Goal: Browse casually

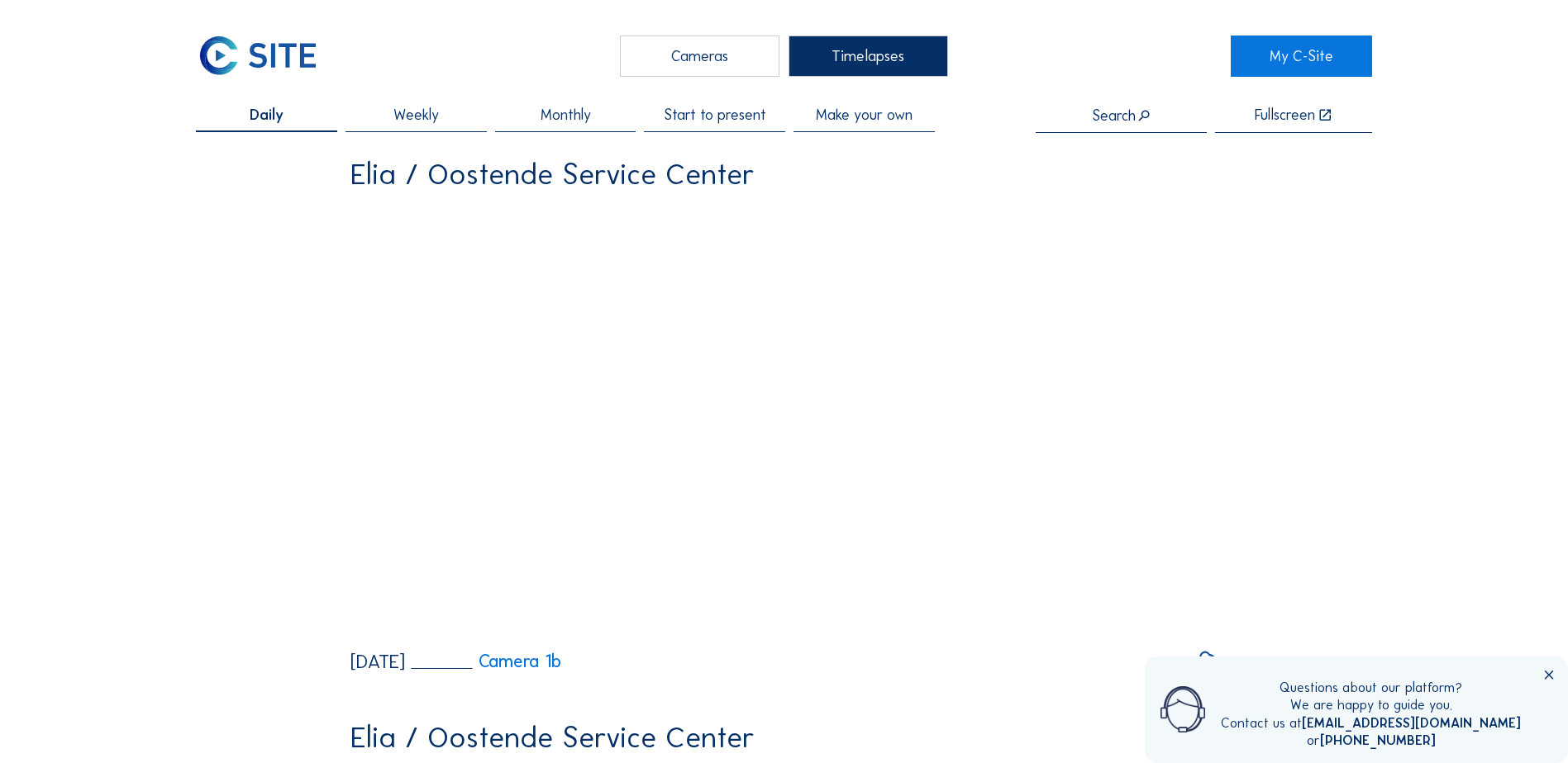
click at [696, 53] on div "Cameras" at bounding box center [699, 56] width 159 height 42
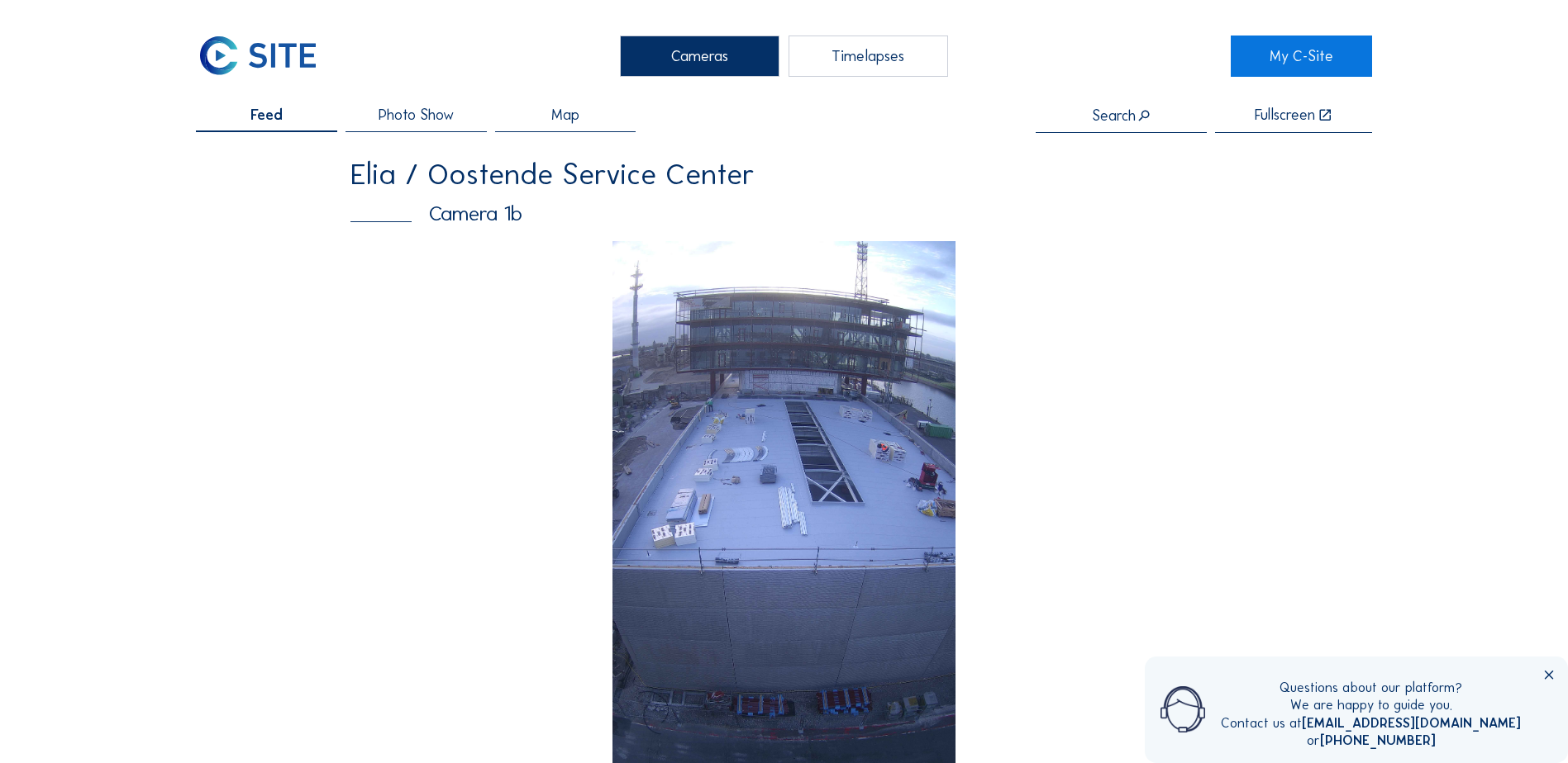
click at [778, 503] on img at bounding box center [784, 546] width 344 height 610
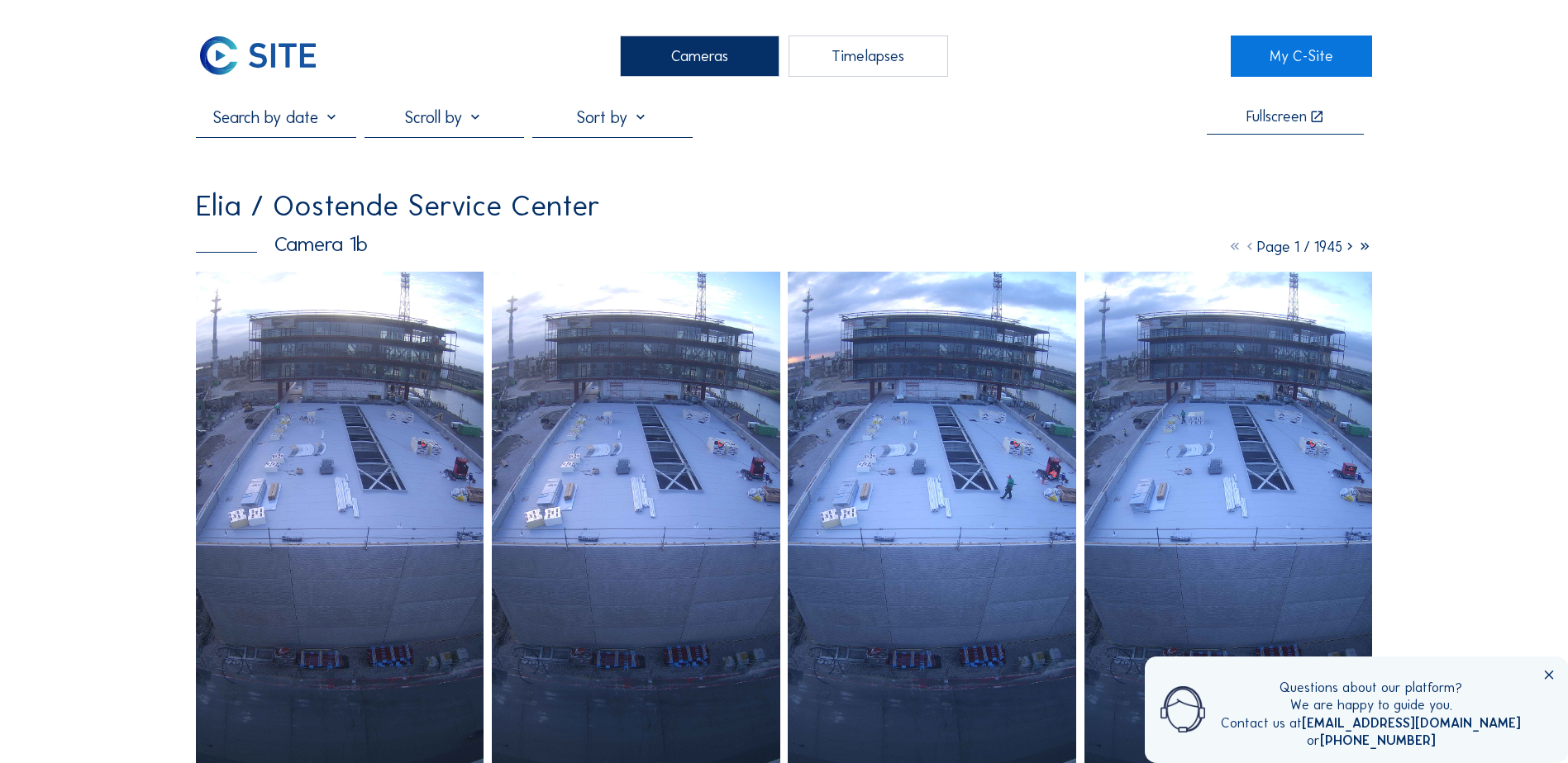
click at [369, 440] on img at bounding box center [340, 528] width 288 height 512
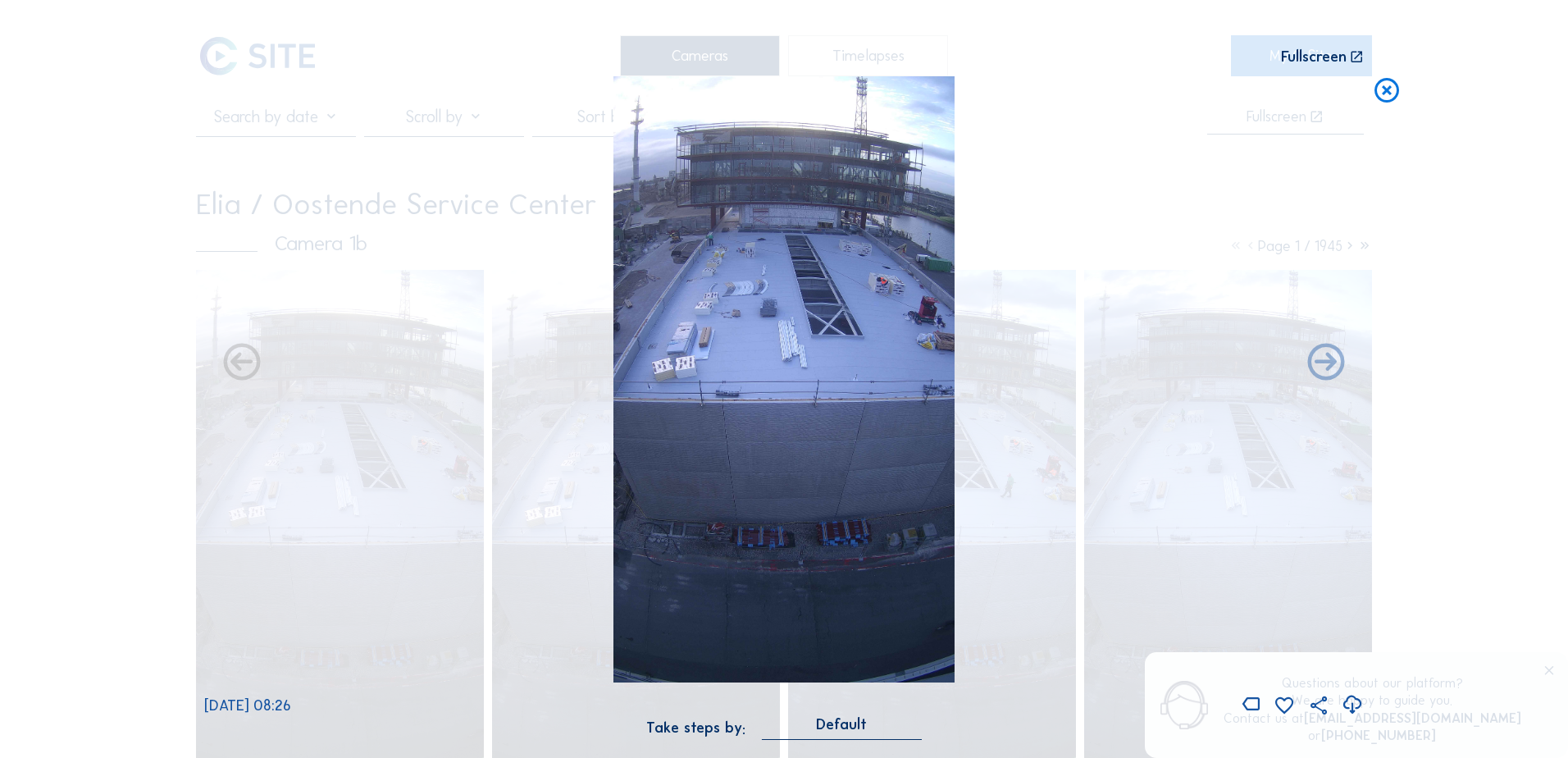
click at [1352, 702] on icon at bounding box center [1353, 705] width 22 height 27
